Goal: Check status: Check status

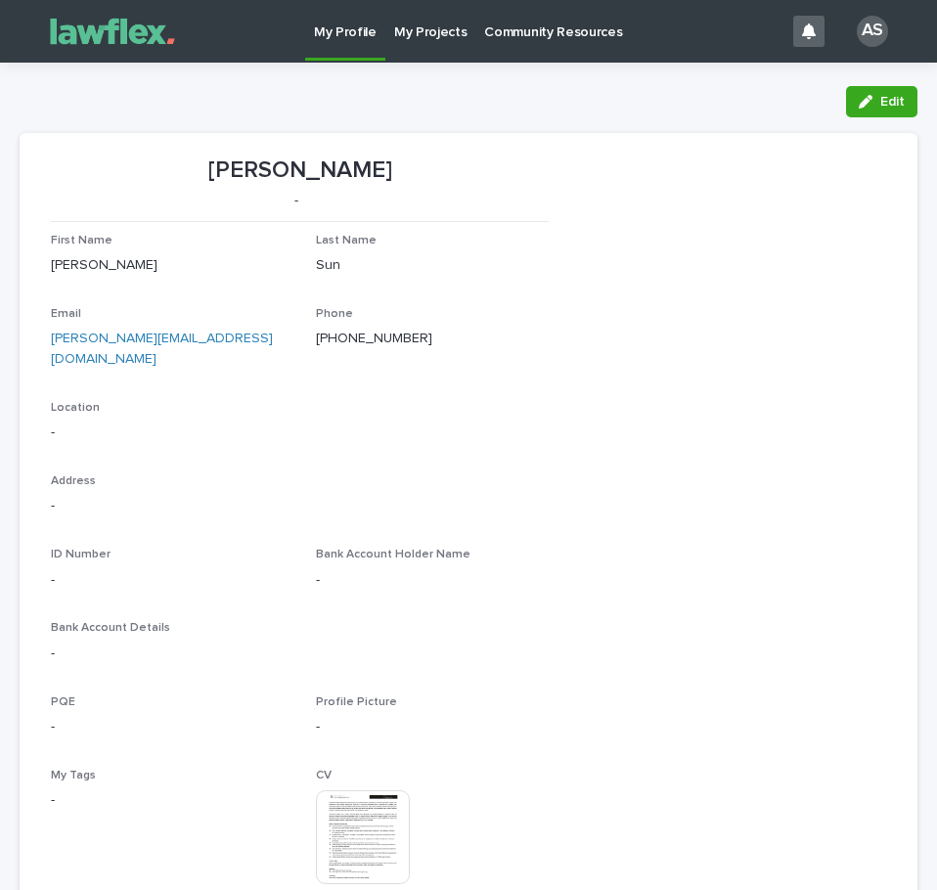
click at [433, 39] on p "My Projects" at bounding box center [430, 20] width 73 height 41
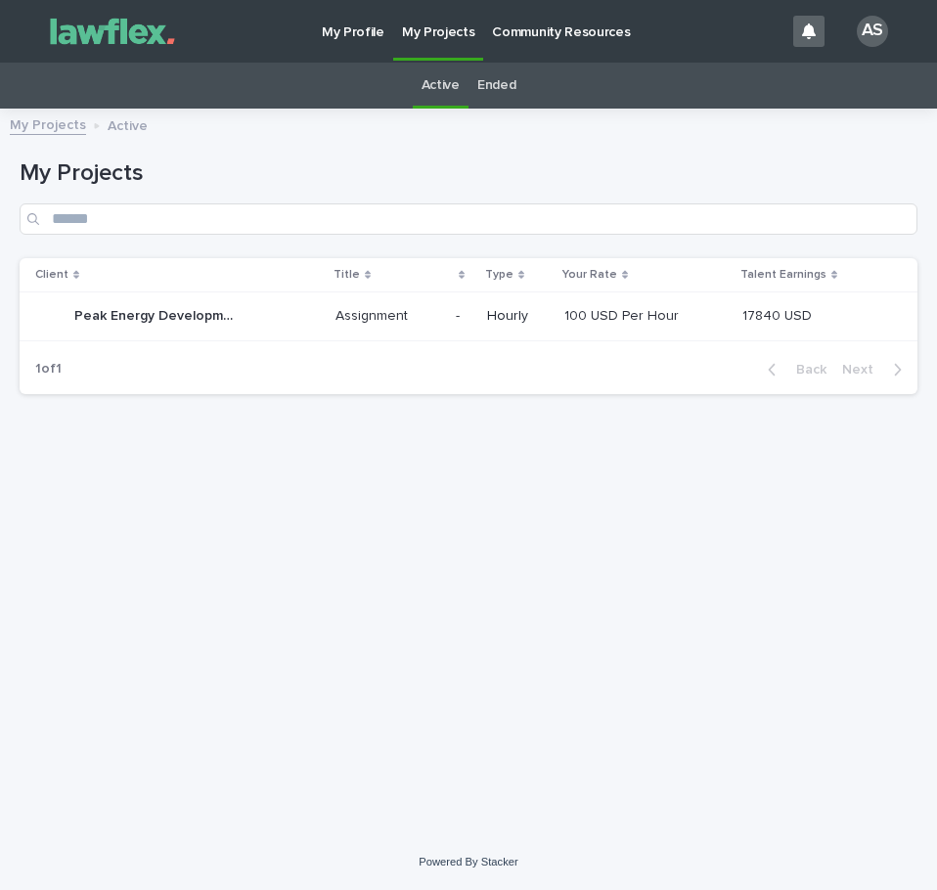
click at [549, 313] on p "Hourly" at bounding box center [518, 316] width 62 height 17
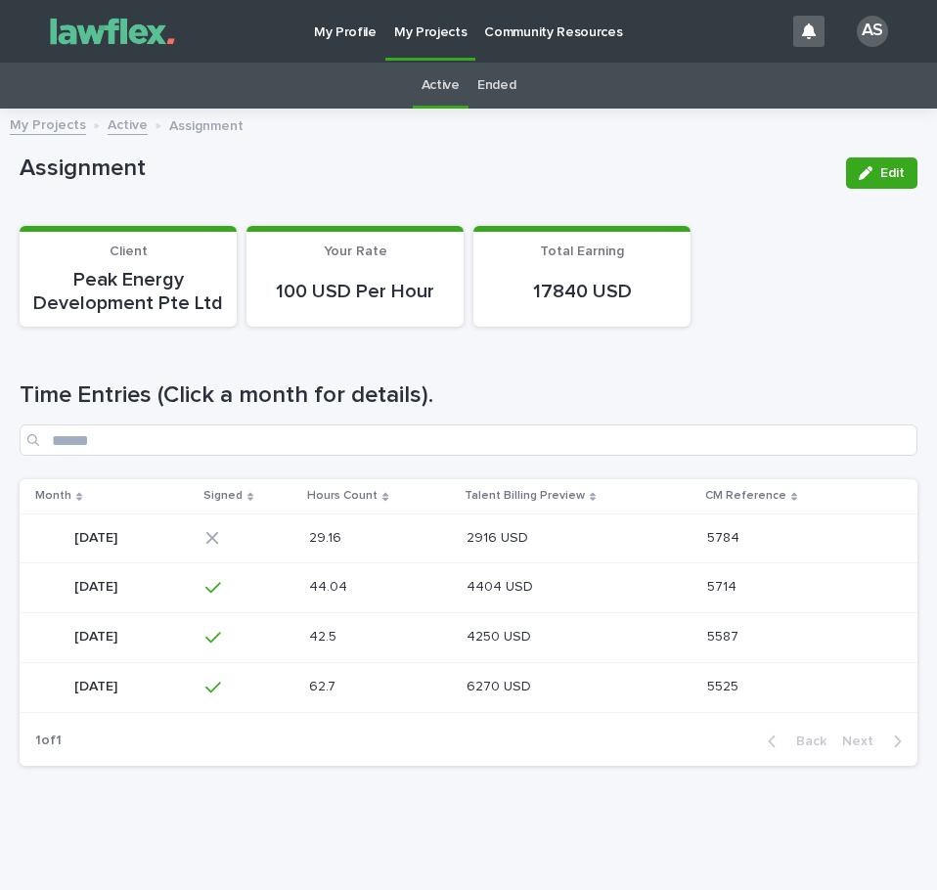
click at [646, 545] on p at bounding box center [565, 538] width 196 height 17
